Goal: Task Accomplishment & Management: Manage account settings

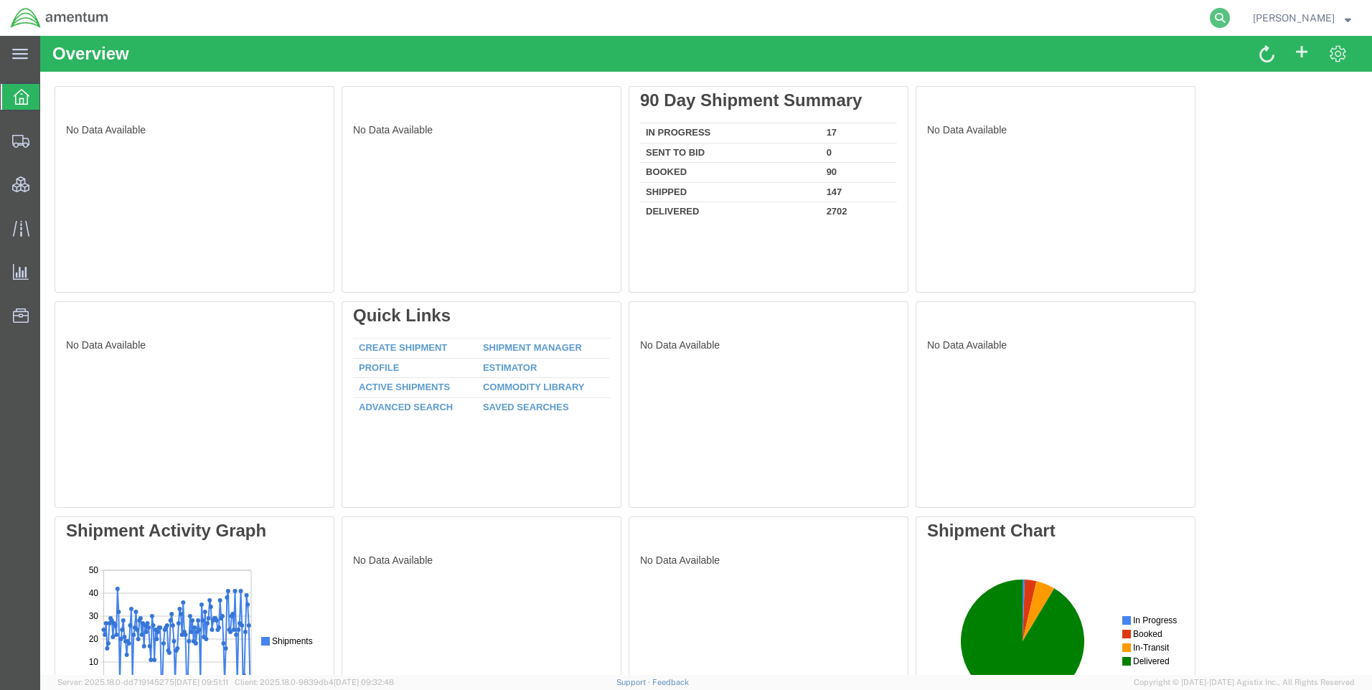
click at [1230, 18] on icon at bounding box center [1220, 18] width 20 height 20
paste input "DCO-25255-168125"
type input "DCO-25255-168125"
click at [1226, 16] on icon at bounding box center [1220, 18] width 20 height 20
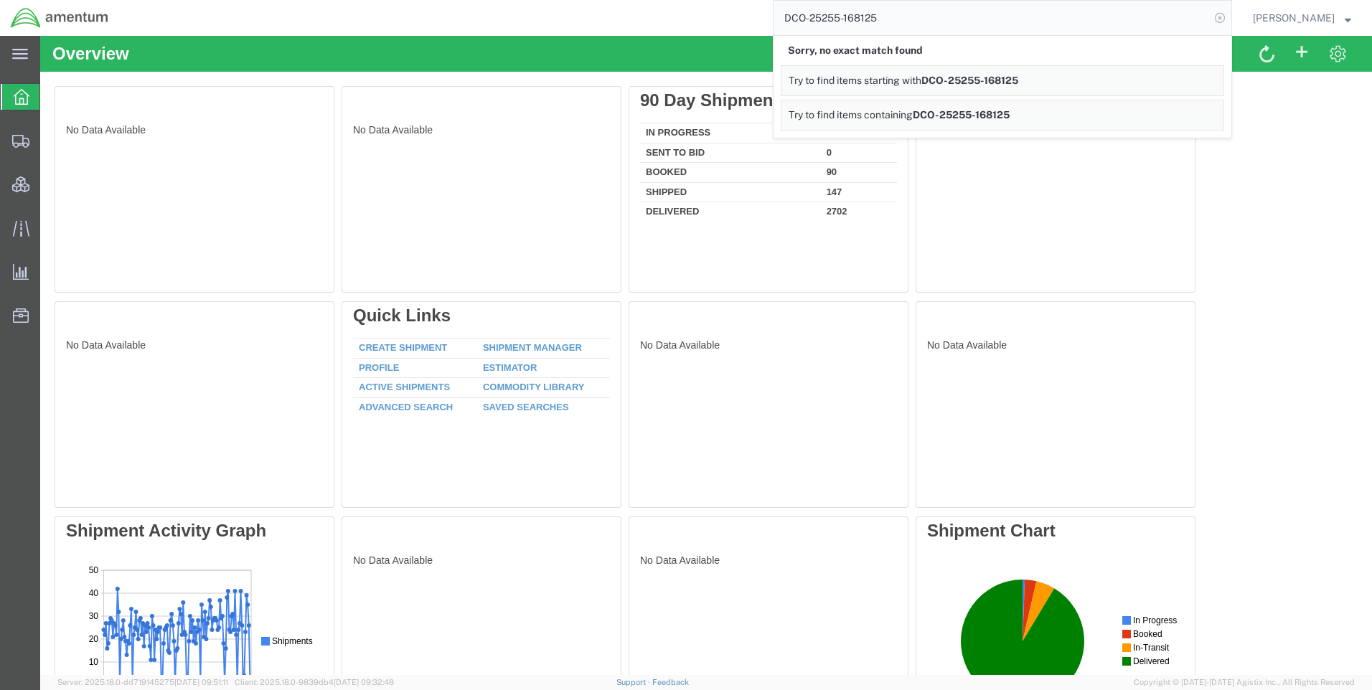
click at [1230, 18] on icon at bounding box center [1220, 18] width 20 height 20
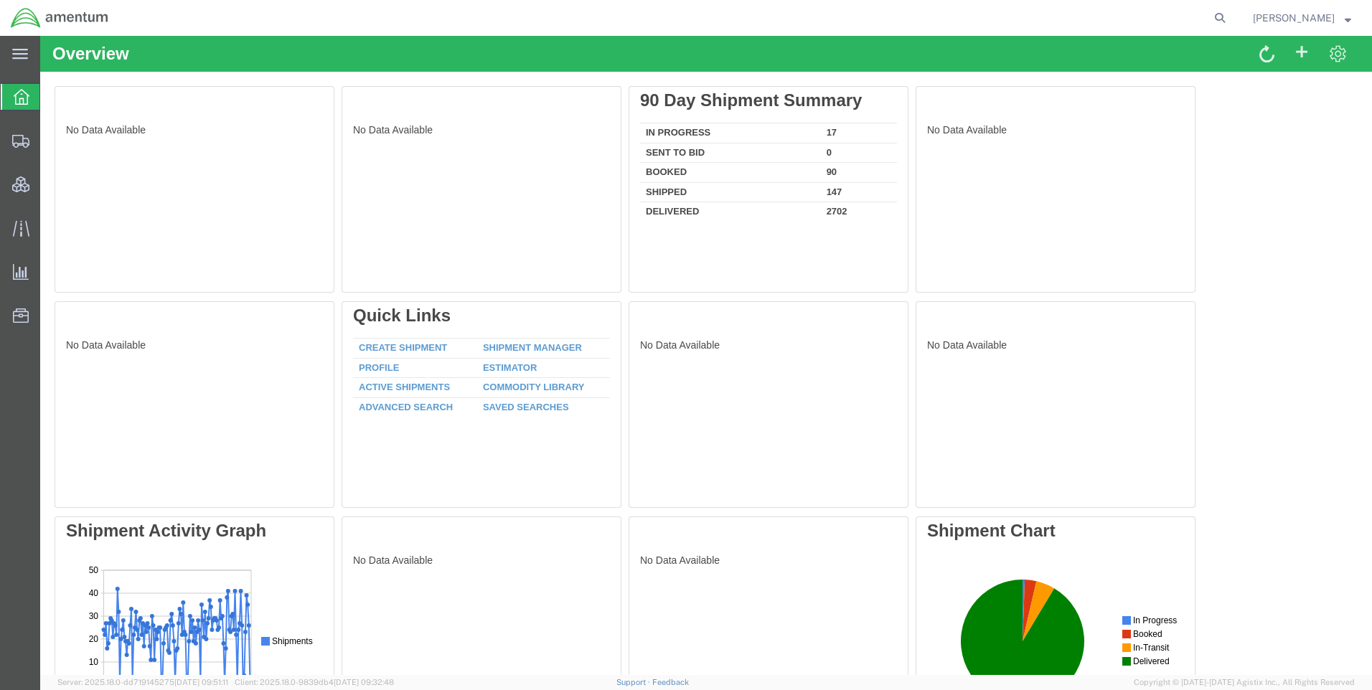
click at [1230, 15] on icon at bounding box center [1220, 18] width 20 height 20
paste input "DCO-25255-168125"
type input "DCO-25255-168125"
click at [1230, 17] on icon at bounding box center [1220, 18] width 20 height 20
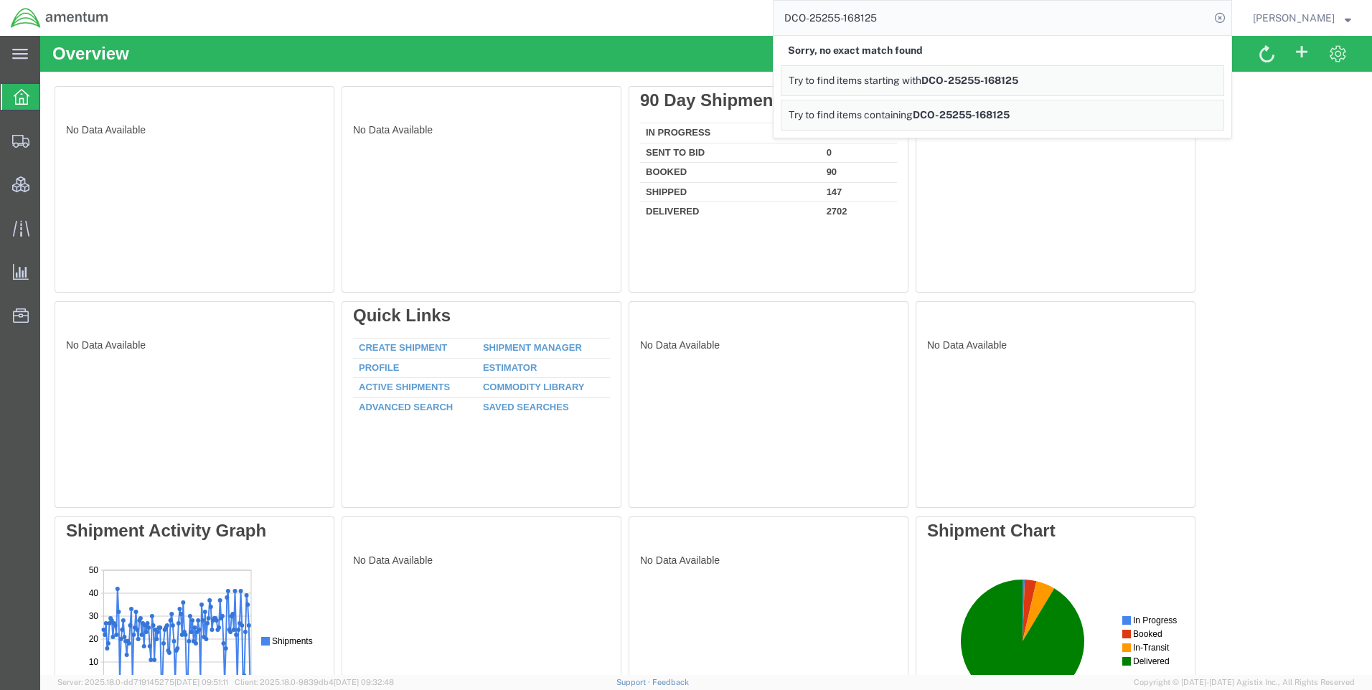
click at [1230, 17] on icon at bounding box center [1220, 18] width 20 height 20
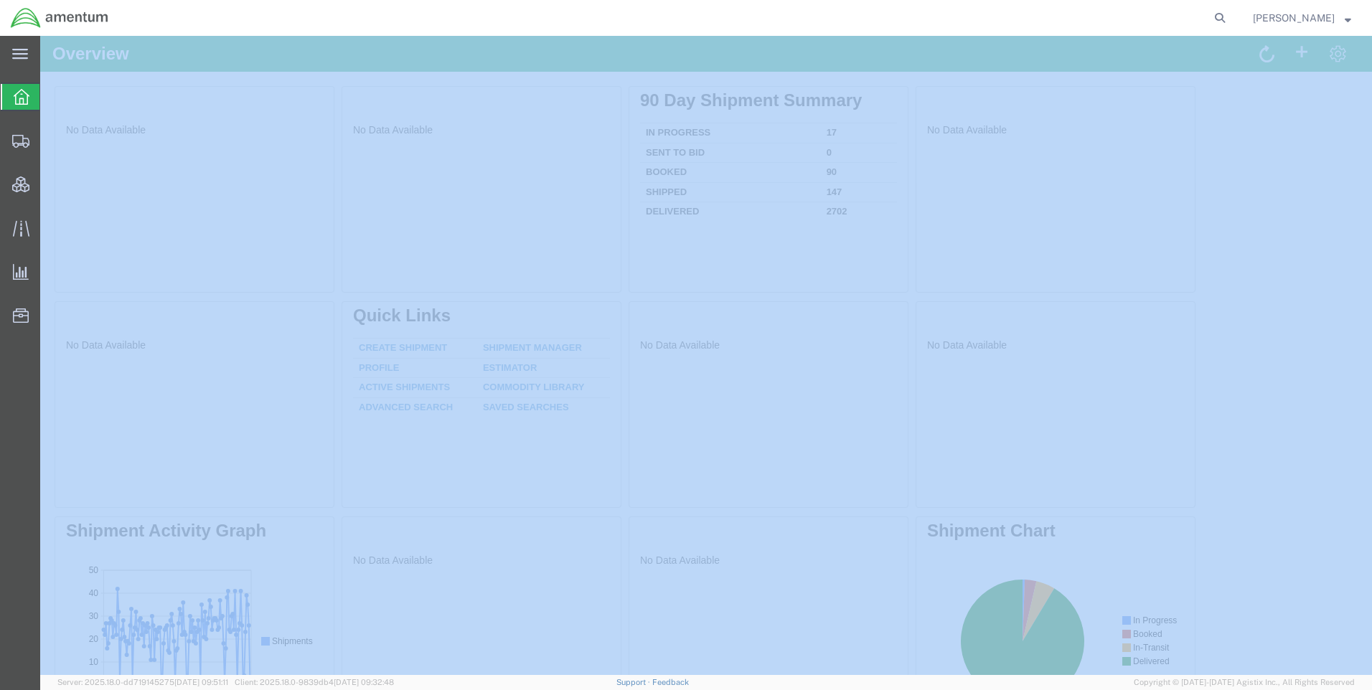
click at [1230, 17] on icon at bounding box center [1220, 18] width 20 height 20
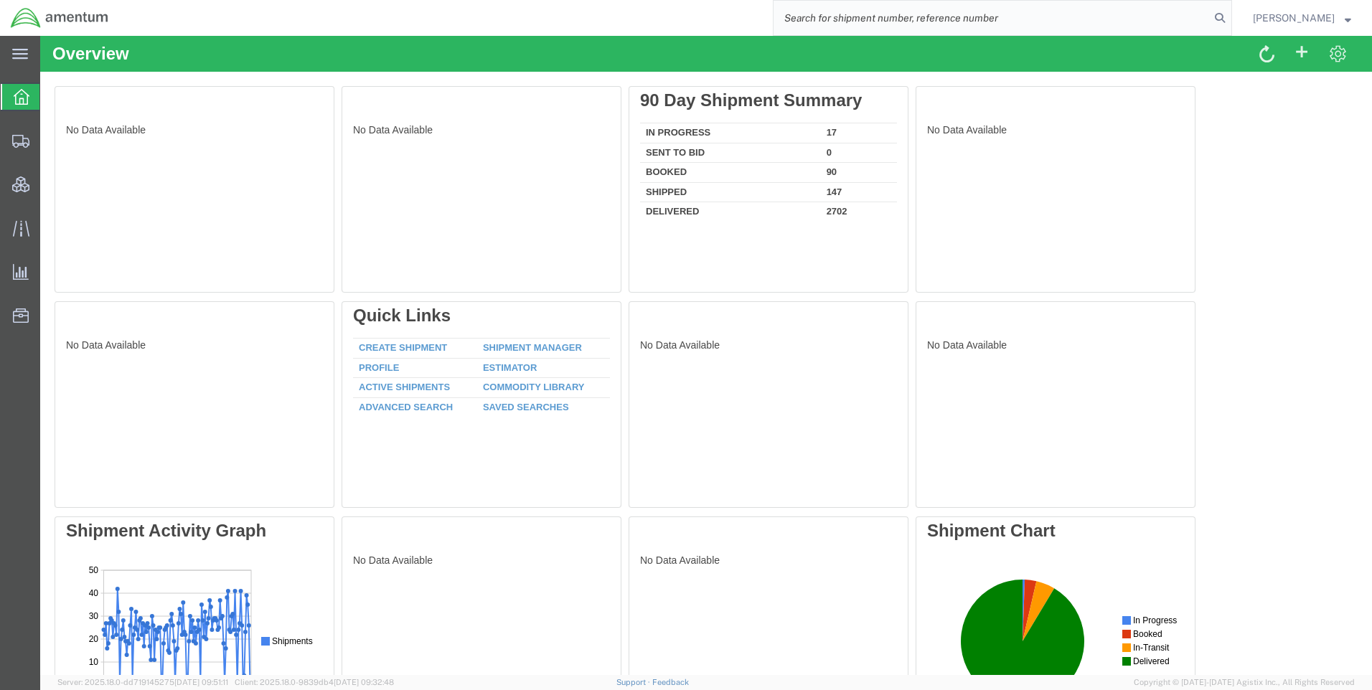
paste input "DCO-25255-168125"
type input "DCO-25255-168125"
click at [1230, 15] on icon at bounding box center [1220, 18] width 20 height 20
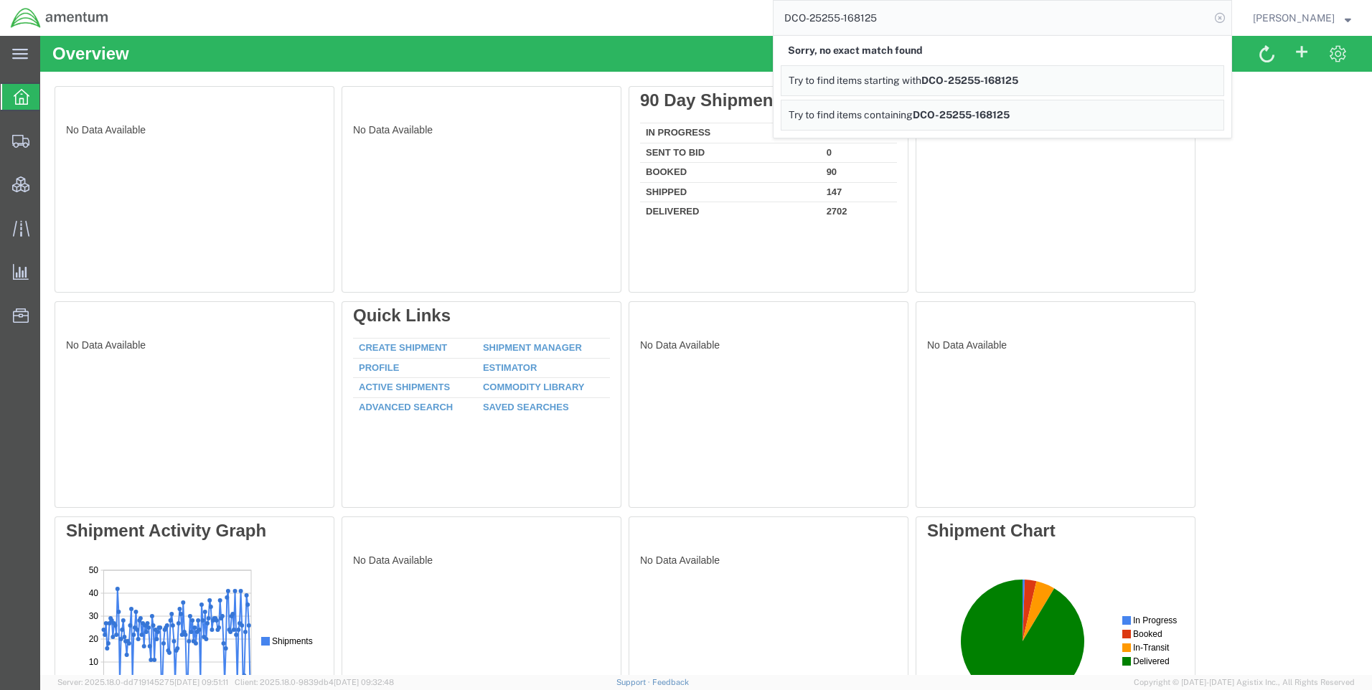
click at [1225, 19] on icon at bounding box center [1220, 18] width 20 height 20
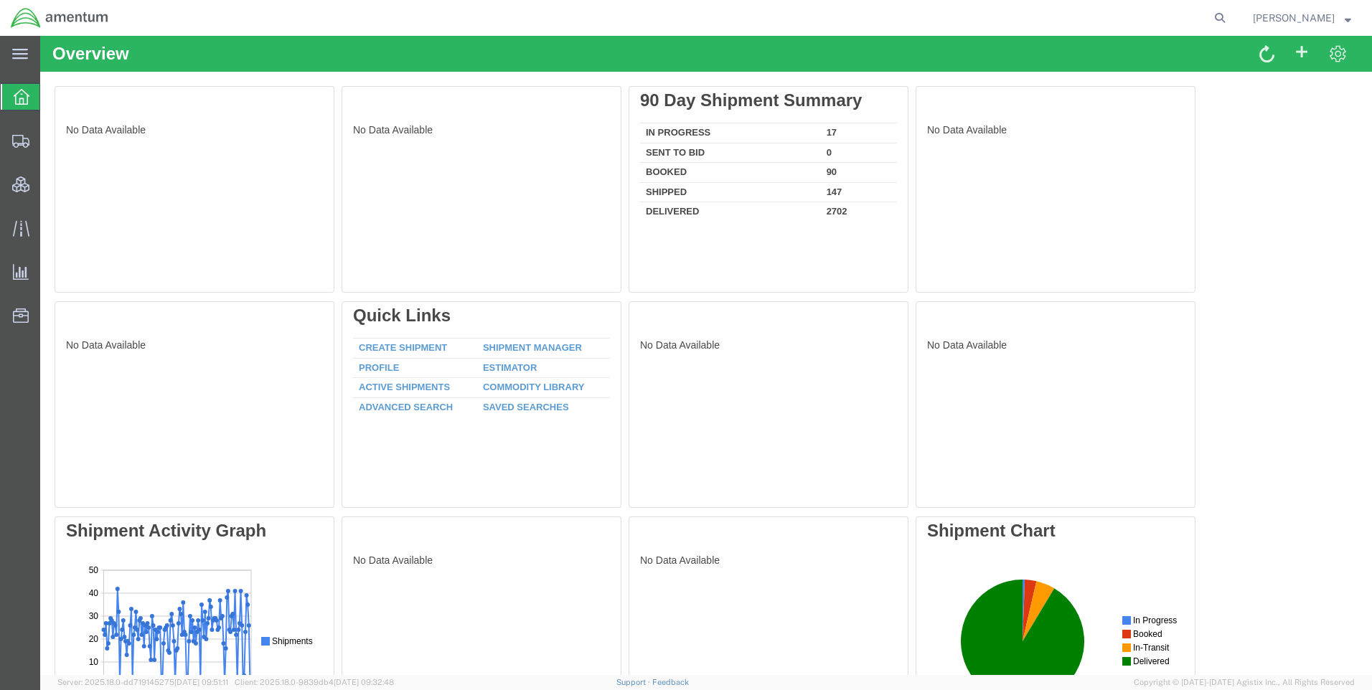
click at [1228, 18] on icon at bounding box center [1220, 18] width 20 height 20
paste input "DCO-25255-168125"
type input "DCO-25255-168125"
click at [1230, 13] on icon at bounding box center [1220, 18] width 20 height 20
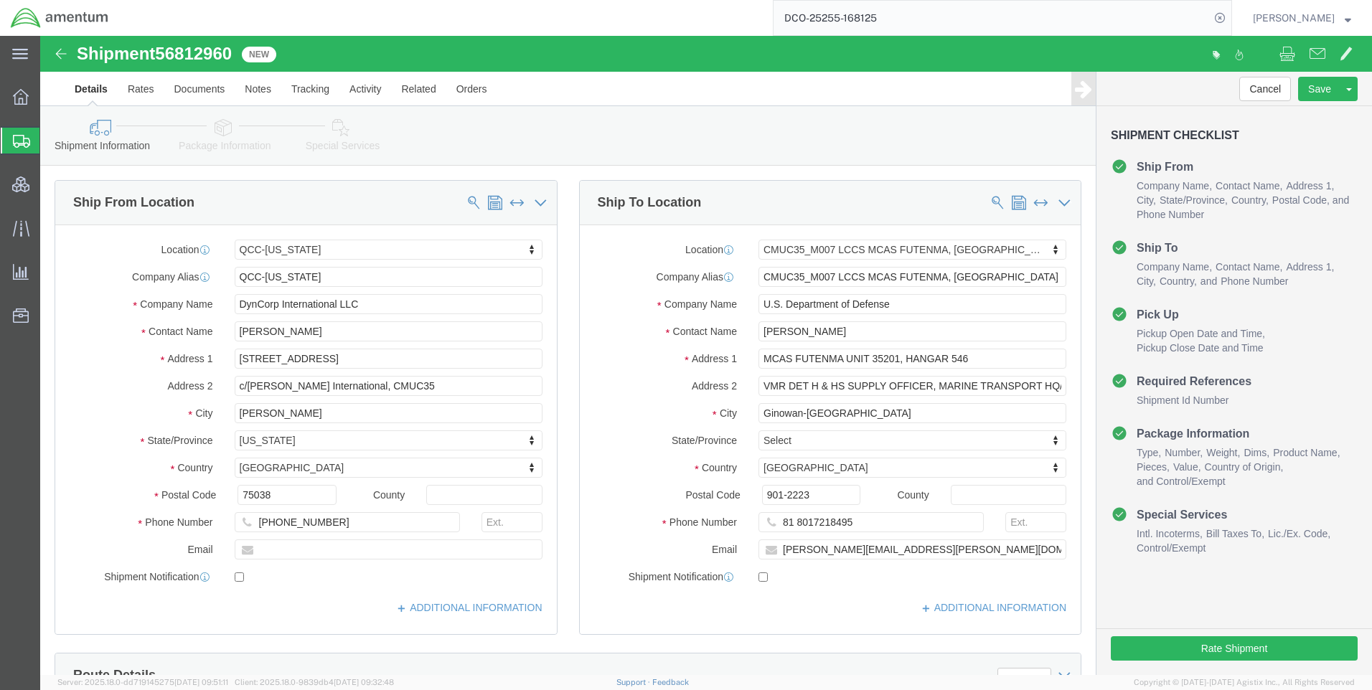
select select "42668"
select select "42654"
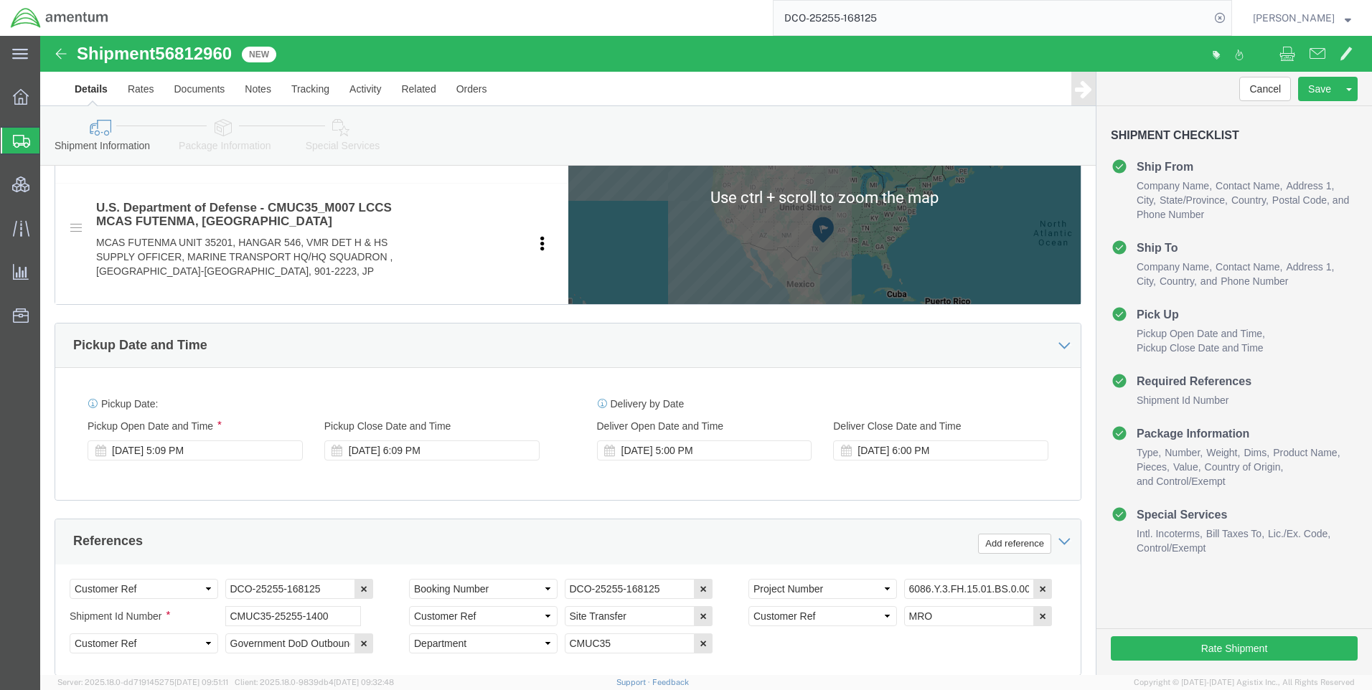
scroll to position [717, 0]
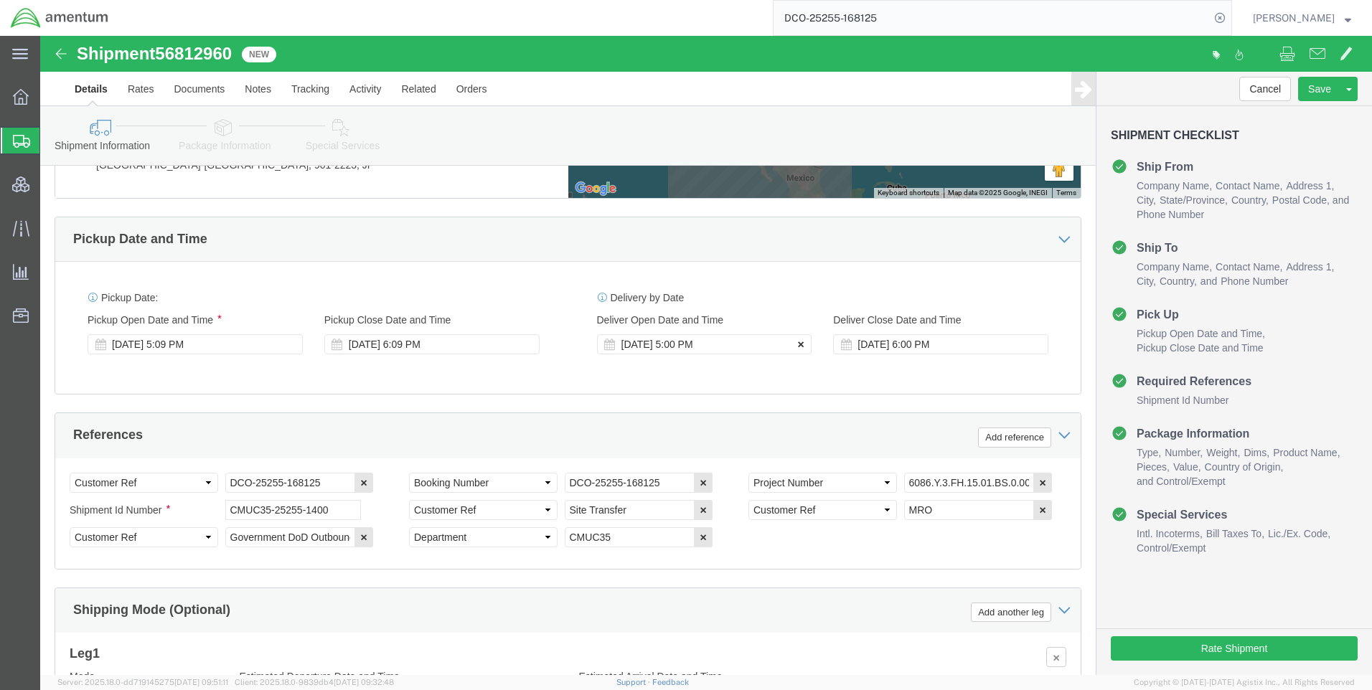
click icon
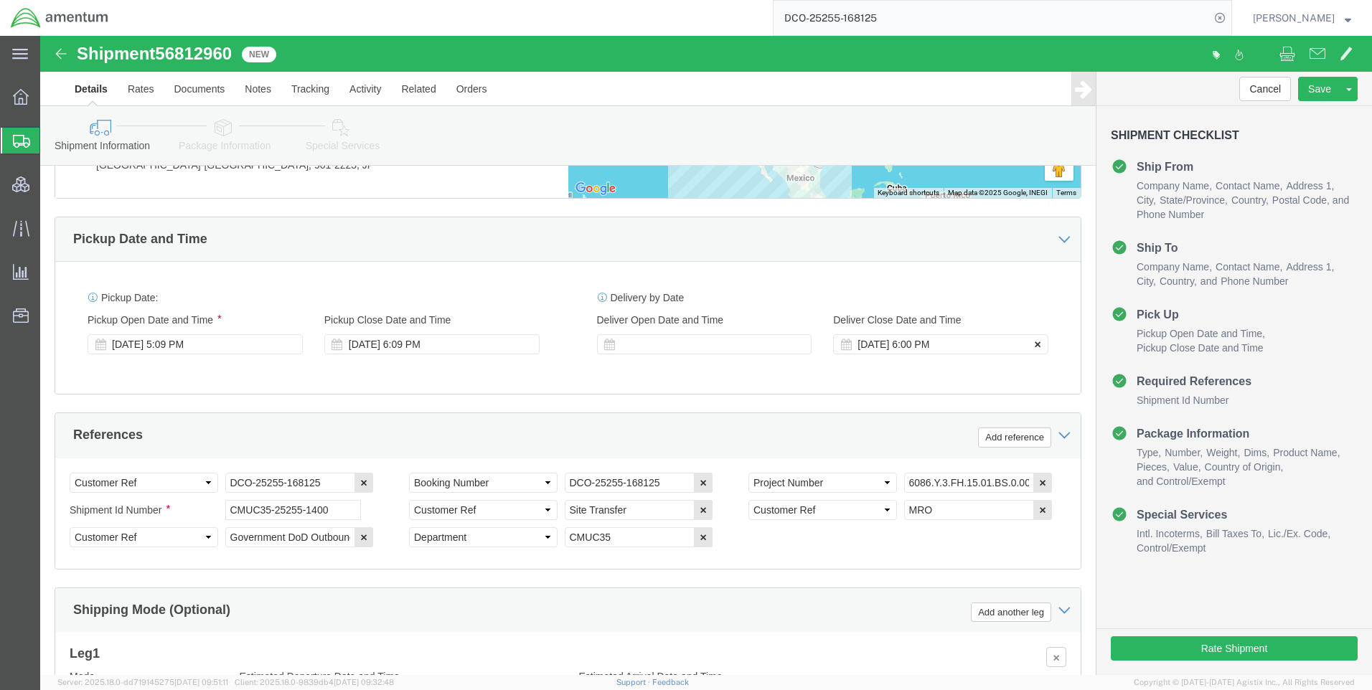
click icon
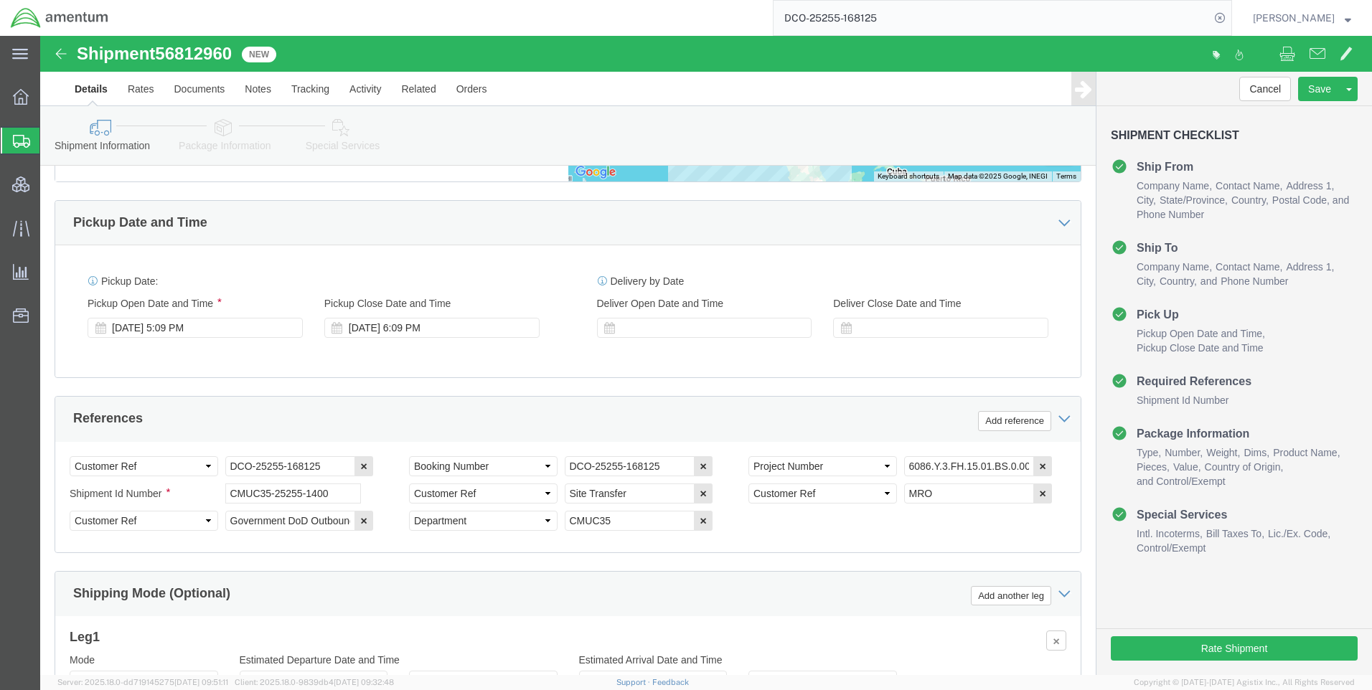
scroll to position [931, 0]
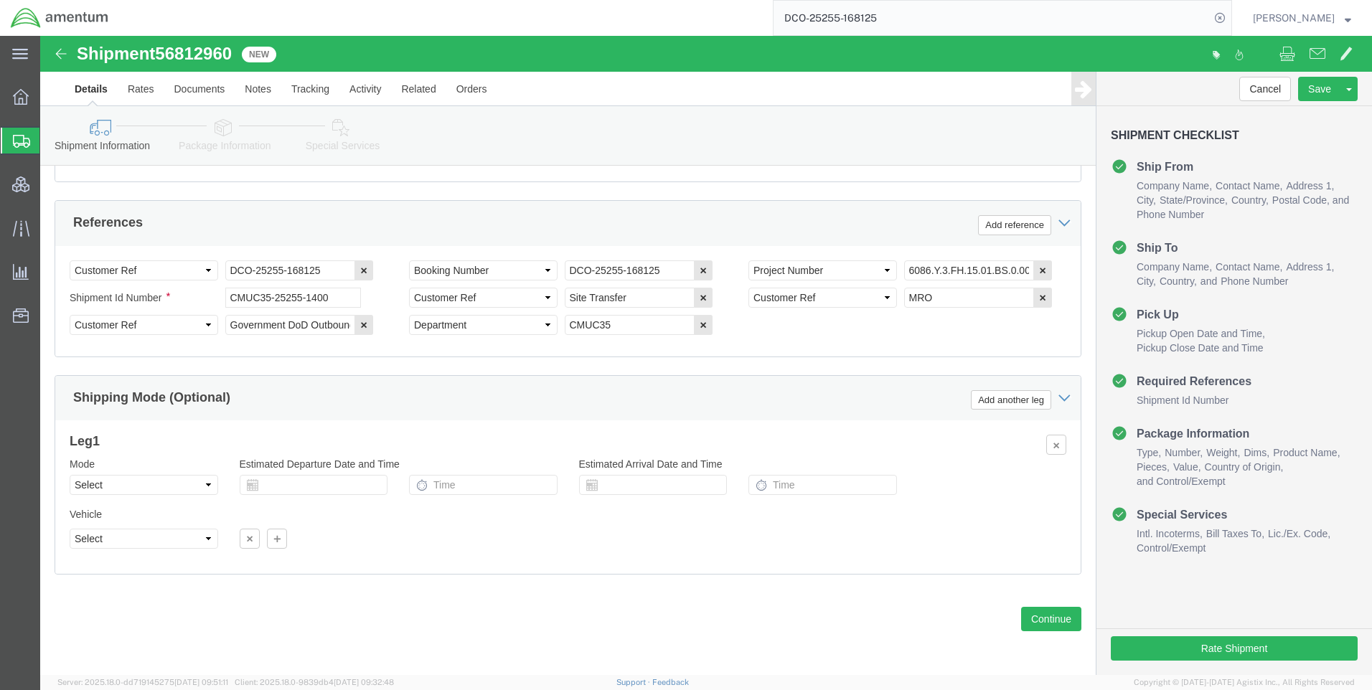
click icon
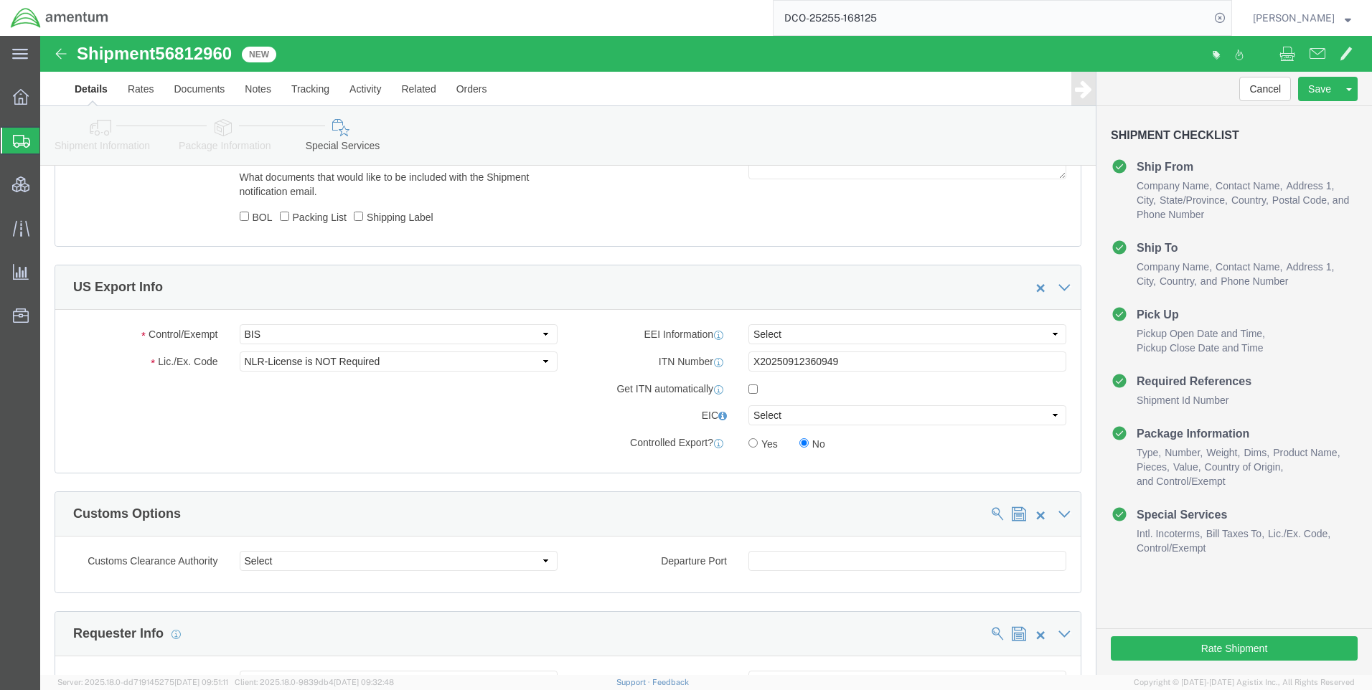
scroll to position [939, 0]
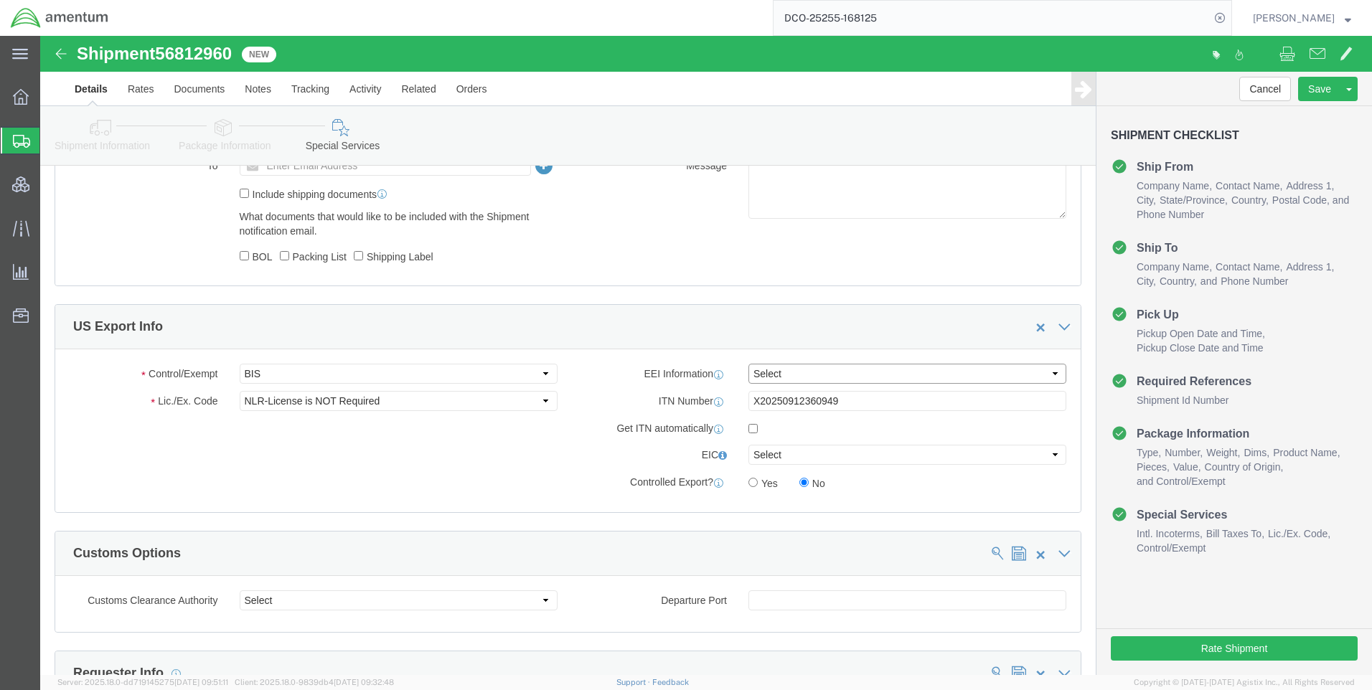
click select "Select AES-Direct EEI Carrier File EEI EEI Exempt"
select select "AESD"
click select "Select AES-Direct EEI Carrier File EEI EEI Exempt"
click button "Rate Shipment"
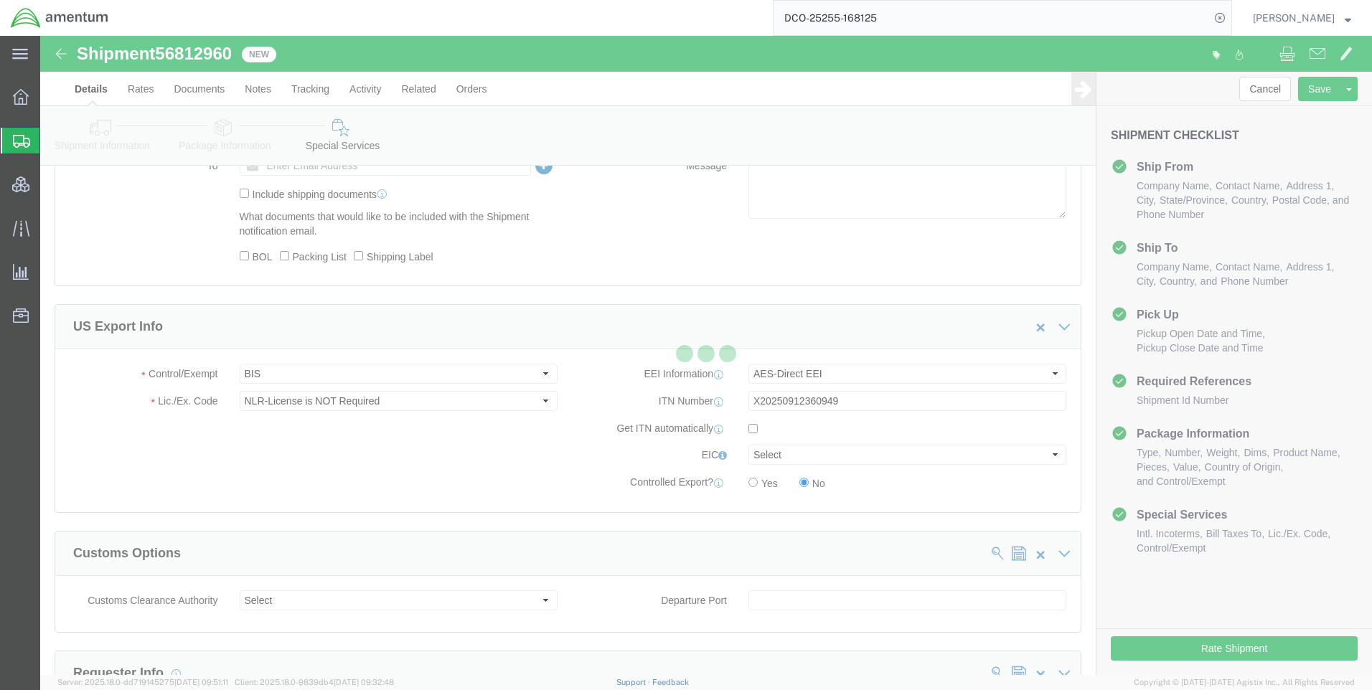
scroll to position [0, 0]
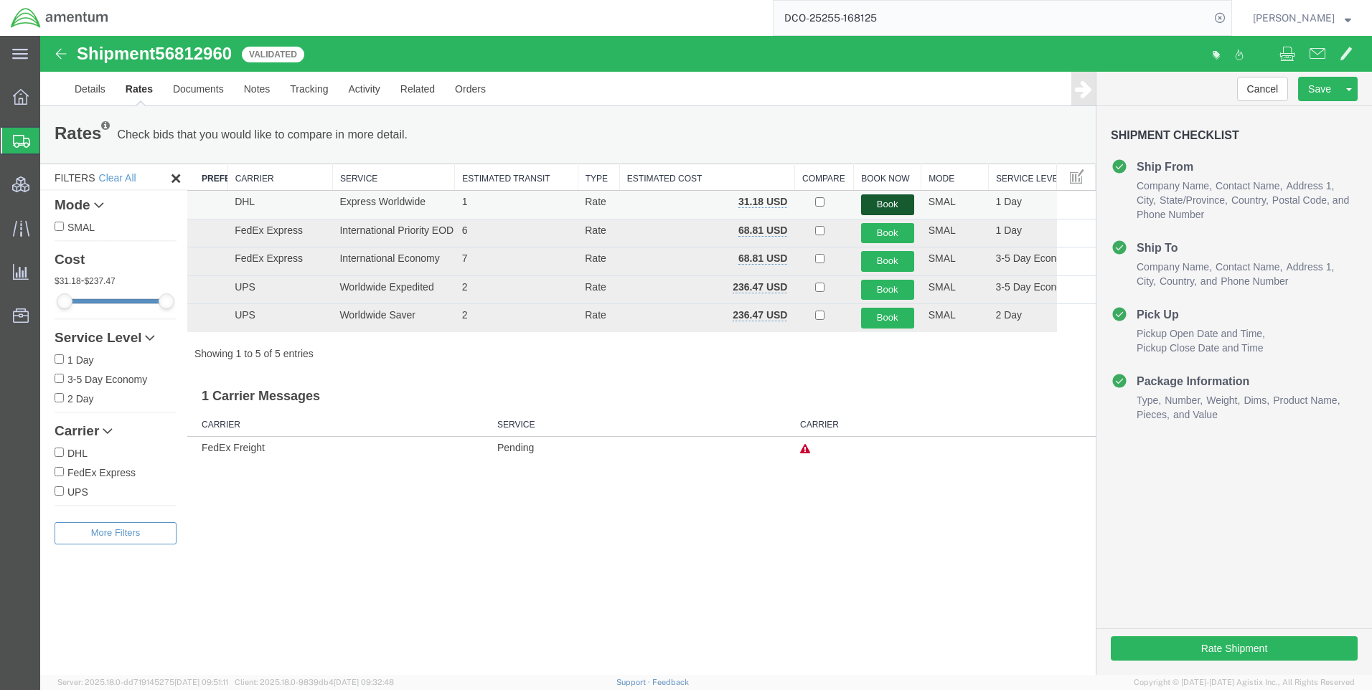
click at [891, 199] on button "Book" at bounding box center [887, 204] width 53 height 21
